Goal: Task Accomplishment & Management: Use online tool/utility

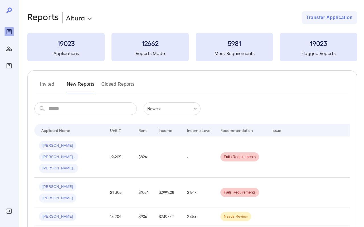
click at [51, 83] on button "Invited" at bounding box center [47, 87] width 26 height 14
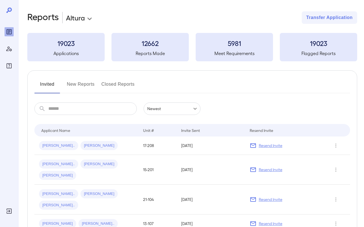
click at [87, 85] on button "New Reports" at bounding box center [81, 87] width 28 height 14
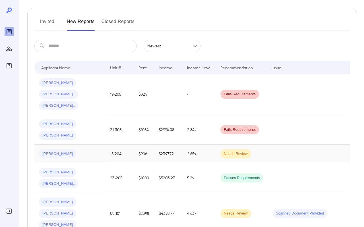
scroll to position [66, 0]
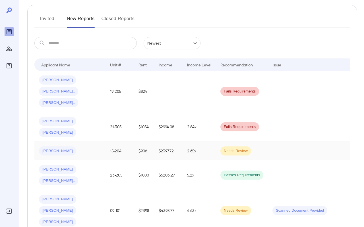
click at [90, 147] on div "[PERSON_NAME]" at bounding box center [70, 151] width 62 height 9
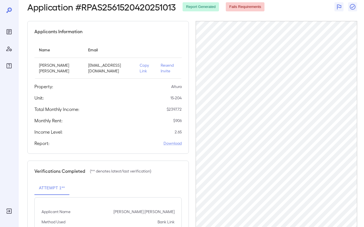
scroll to position [31, 0]
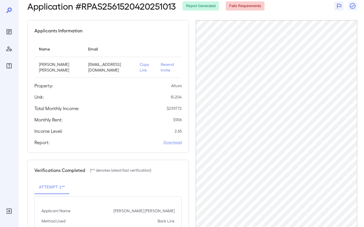
click at [142, 68] on p "Copy Link" at bounding box center [146, 67] width 12 height 11
